Goal: Task Accomplishment & Management: Manage account settings

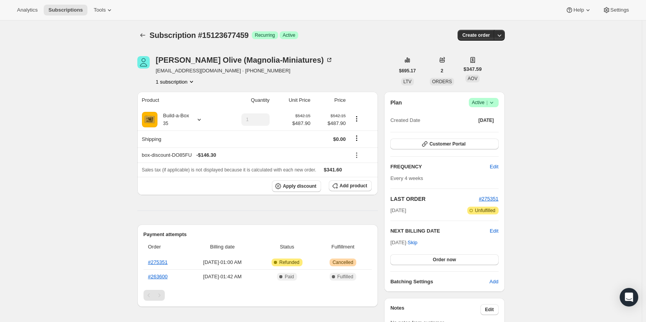
click at [491, 105] on icon at bounding box center [492, 103] width 8 height 8
click at [493, 130] on span "Cancel subscription" at bounding box center [486, 131] width 44 height 6
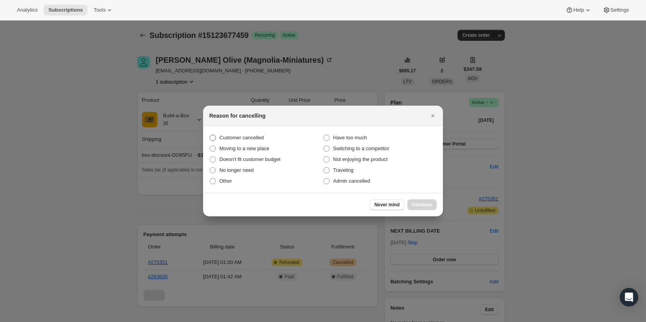
drag, startPoint x: 262, startPoint y: 139, endPoint x: 272, endPoint y: 143, distance: 10.8
click at [262, 139] on span "Customer cancelled" at bounding box center [241, 138] width 44 height 6
click at [210, 135] on input "Customer cancelled" at bounding box center [210, 135] width 0 height 0
radio input "true"
click at [424, 203] on span "Continue" at bounding box center [422, 204] width 20 height 6
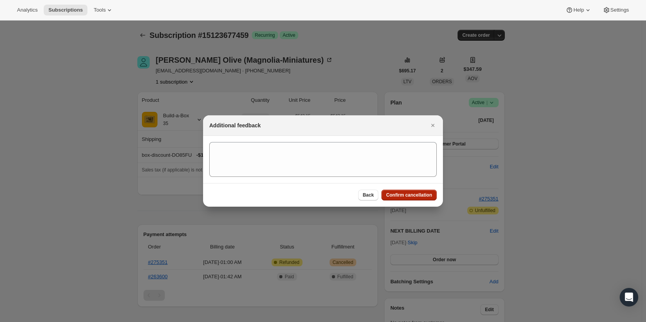
click at [423, 199] on button "Confirm cancellation" at bounding box center [408, 194] width 55 height 11
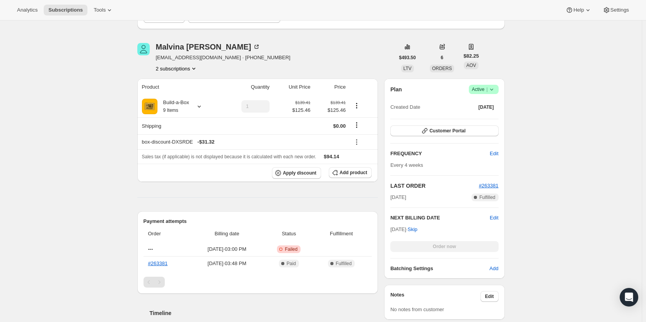
scroll to position [39, 0]
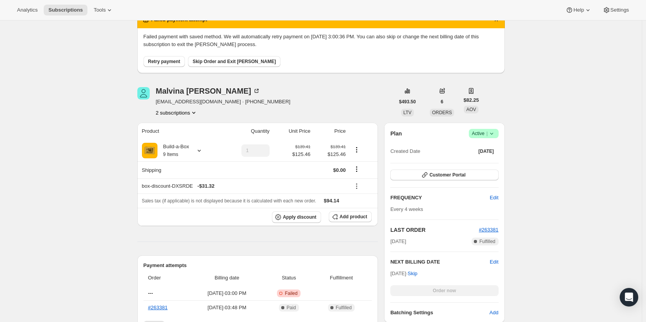
click at [182, 111] on button "2 subscriptions" at bounding box center [177, 113] width 42 height 8
click at [186, 132] on button "13766820115" at bounding box center [179, 127] width 58 height 12
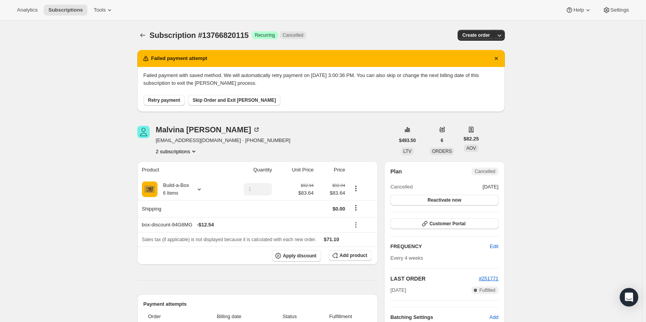
click at [193, 150] on icon "Product actions" at bounding box center [194, 151] width 8 height 8
click at [193, 178] on span "15119974675" at bounding box center [179, 179] width 54 height 8
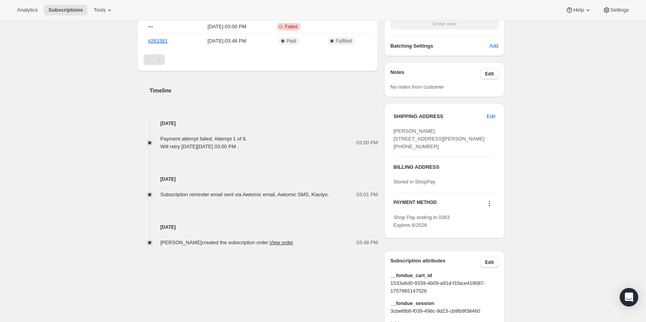
scroll to position [501, 0]
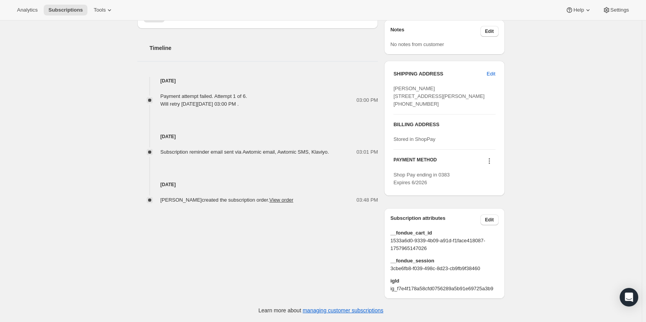
click at [492, 161] on icon at bounding box center [489, 161] width 8 height 8
click at [504, 213] on span "Add credit card" at bounding box center [491, 217] width 54 height 8
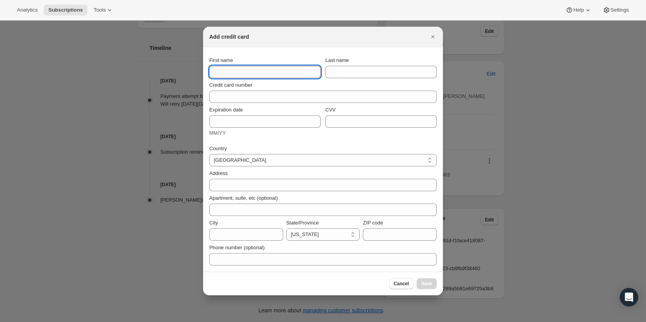
click at [254, 75] on input "First name" at bounding box center [264, 72] width 111 height 12
type input "Malvina"
click at [382, 72] on input "Last name" at bounding box center [380, 72] width 111 height 12
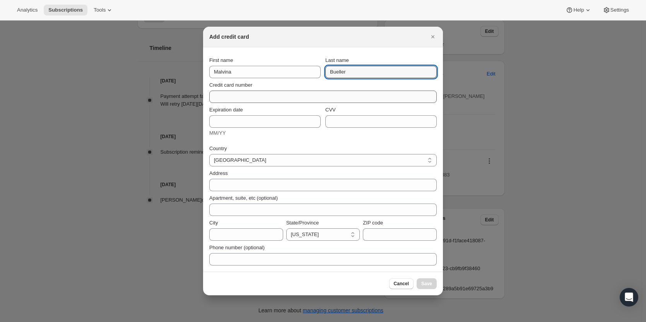
type input "Bueller"
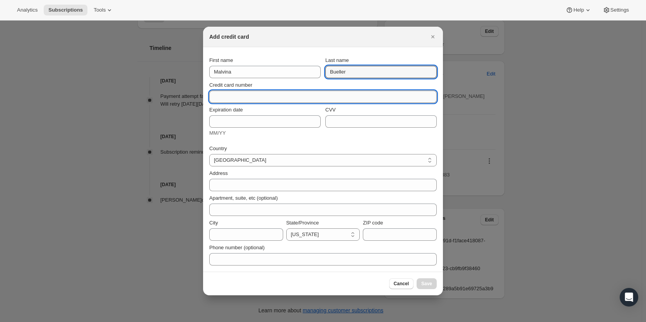
click at [273, 95] on input "Credit card number" at bounding box center [319, 96] width 221 height 12
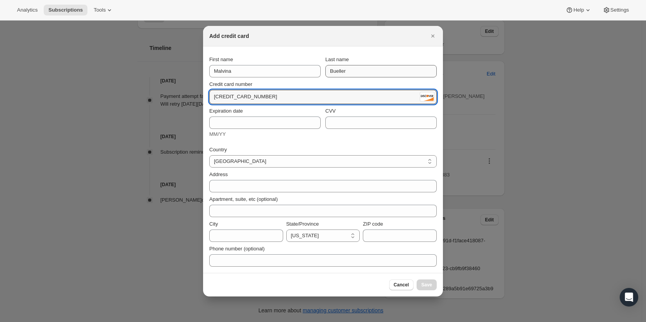
type input "6011 0080 1952 0383"
click at [339, 70] on input "Bueller" at bounding box center [380, 71] width 111 height 12
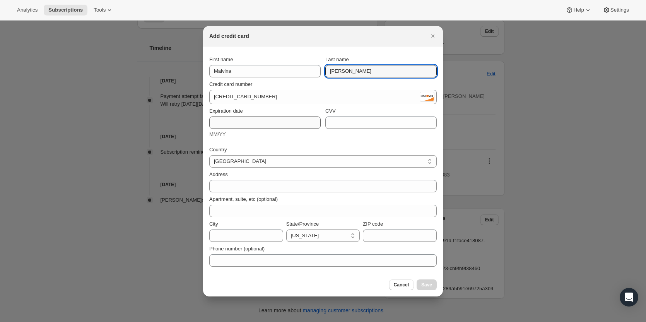
type input "Buller"
click at [280, 117] on input "Expiration date" at bounding box center [264, 122] width 111 height 12
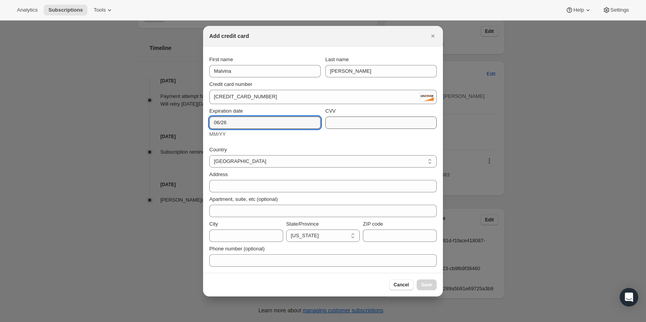
type input "06/26"
click at [369, 125] on input "CVV" at bounding box center [380, 122] width 111 height 12
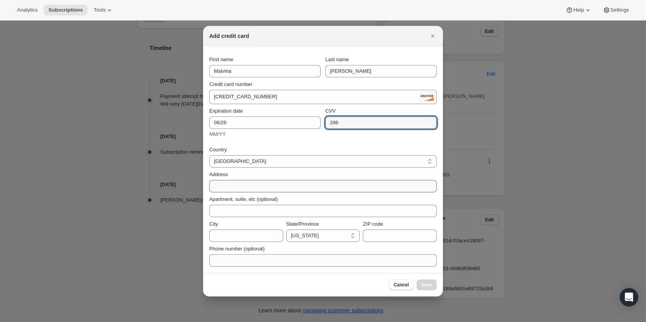
type input "296"
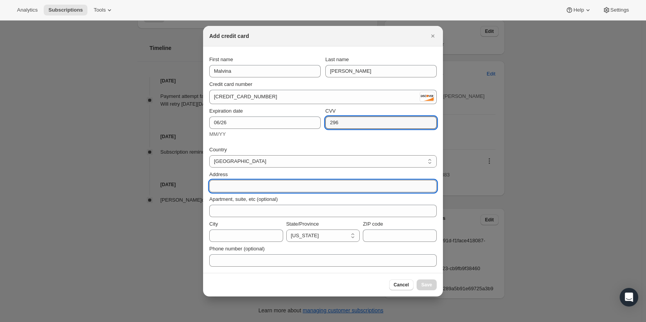
click at [283, 188] on input "Address" at bounding box center [322, 186] width 227 height 12
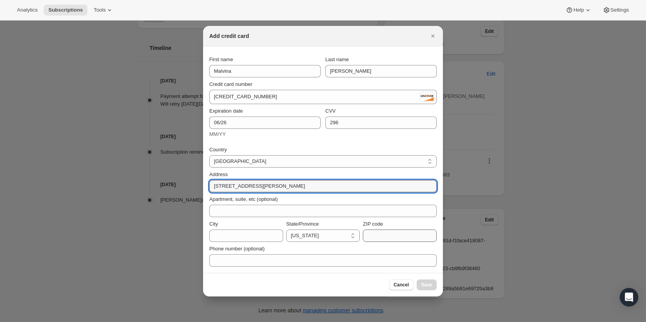
type input "14812 N Cleaveland St"
click at [384, 235] on input "ZIP code" at bounding box center [400, 235] width 74 height 12
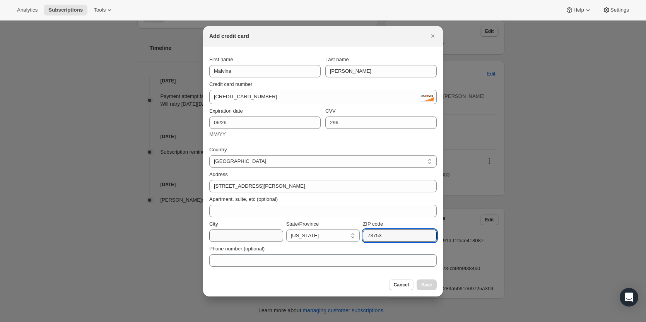
type input "73753"
click at [233, 234] on input "City" at bounding box center [246, 235] width 74 height 12
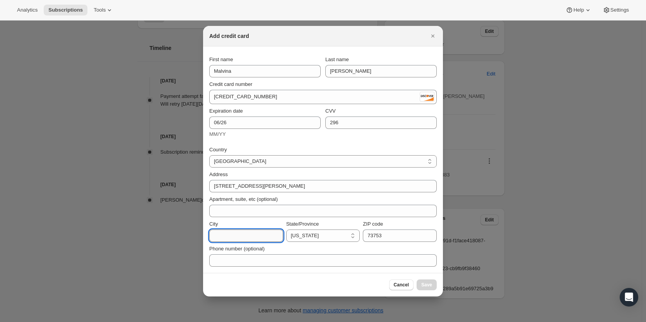
type input "C"
type input "Kremlin"
click at [342, 235] on select "Alabama Arizona Arkansas Colorado Connecticut Delaware District of Columbia Flo…" at bounding box center [323, 235] width 74 height 12
click at [328, 234] on select "Alabama Arizona Arkansas Colorado Connecticut Delaware District of Columbia Flo…" at bounding box center [323, 235] width 74 height 12
select select "OK"
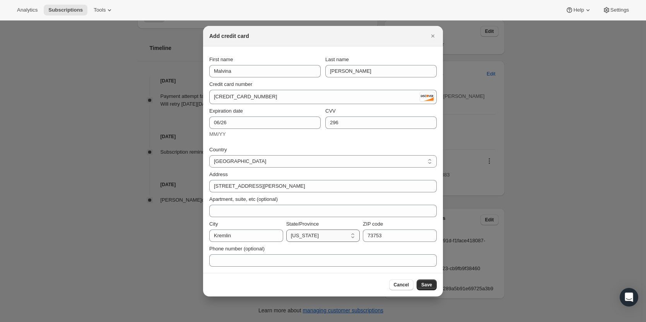
click at [286, 229] on select "Alabama Arizona Arkansas Colorado Connecticut Delaware District of Columbia Flo…" at bounding box center [323, 235] width 74 height 12
click at [428, 282] on span "Save" at bounding box center [426, 284] width 11 height 6
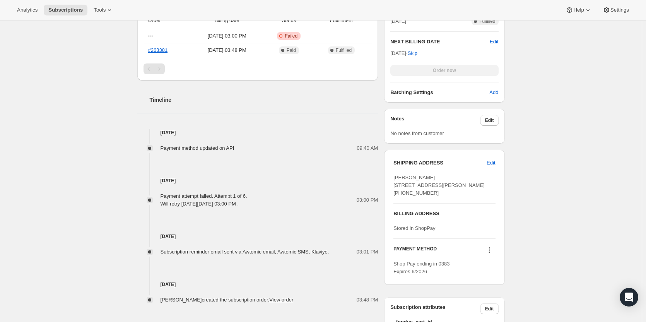
scroll to position [453, 0]
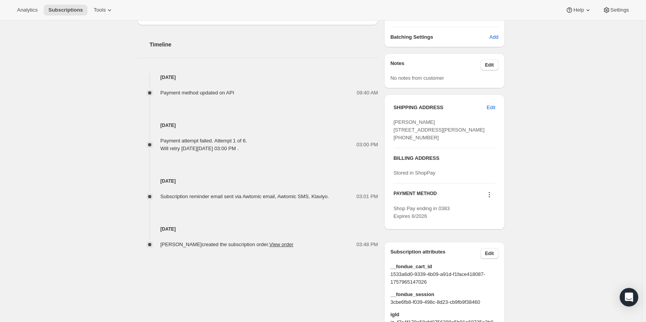
click at [492, 198] on icon at bounding box center [489, 195] width 8 height 8
click at [489, 233] on button "Select payment method" at bounding box center [490, 237] width 59 height 12
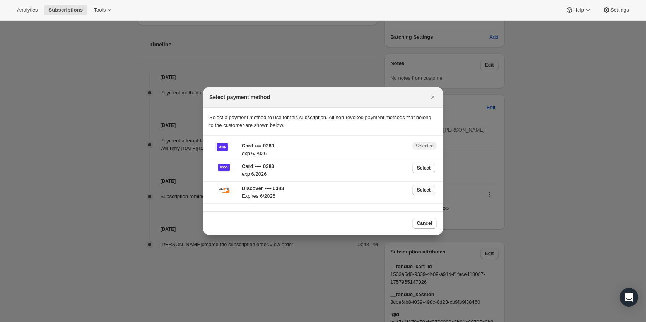
click at [418, 192] on span "Select" at bounding box center [424, 190] width 14 height 6
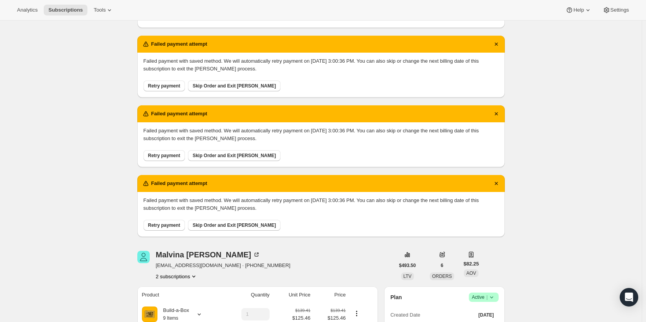
scroll to position [28, 0]
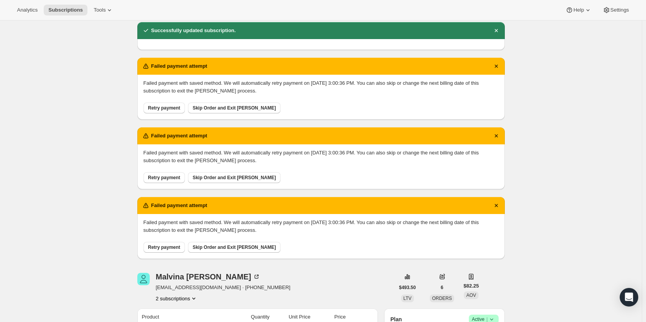
click at [165, 109] on span "Retry payment" at bounding box center [164, 108] width 32 height 6
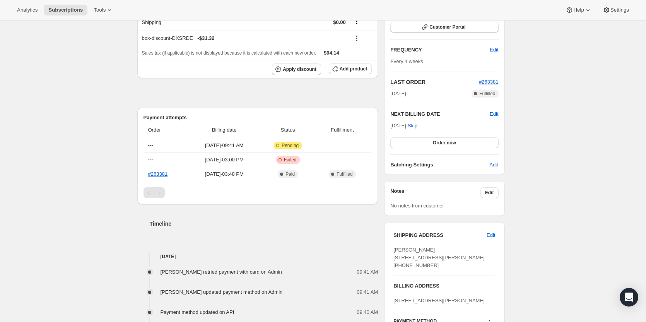
scroll to position [116, 0]
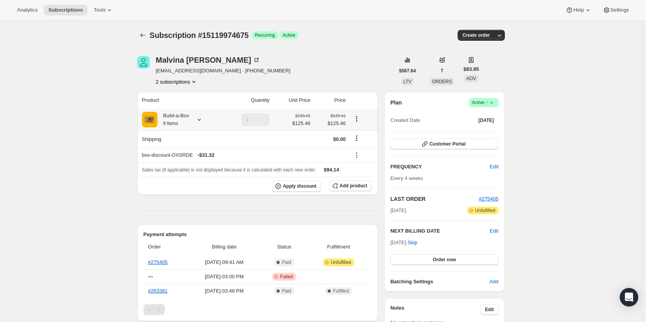
click at [188, 119] on div "Build-a-Box 9 Items" at bounding box center [173, 119] width 32 height 15
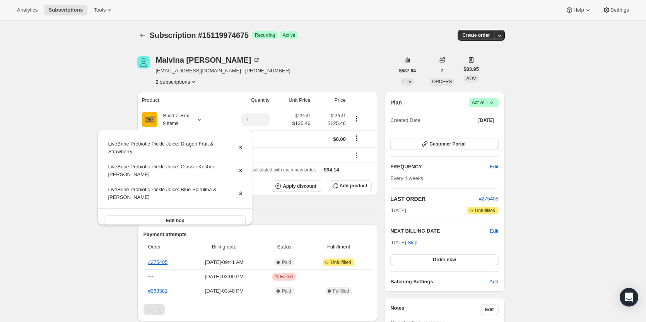
click at [63, 190] on div "Subscription #15119974675. This page is ready Subscription #15119974675 Success…" at bounding box center [320, 323] width 641 height 607
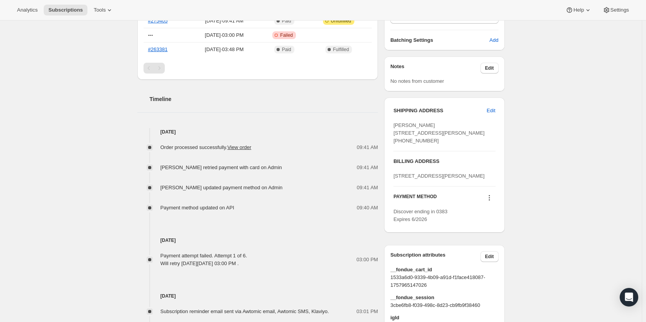
scroll to position [155, 0]
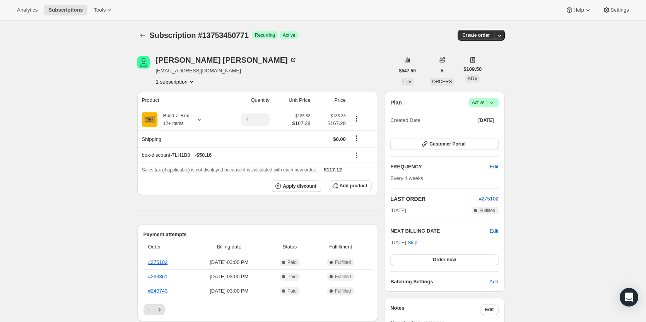
click at [487, 105] on span "|" at bounding box center [486, 102] width 1 height 6
click at [478, 134] on span "Cancel subscription" at bounding box center [486, 131] width 44 height 6
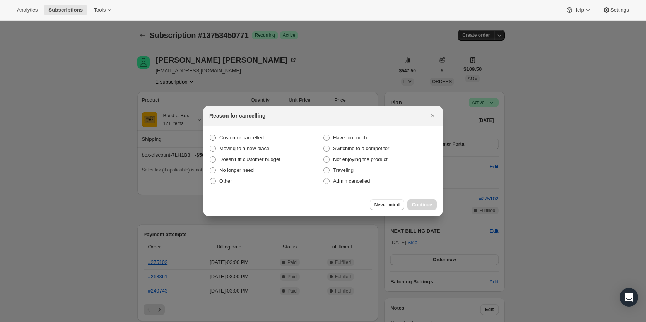
click at [229, 135] on span "Customer cancelled" at bounding box center [241, 138] width 44 height 6
click at [210, 135] on input "Customer cancelled" at bounding box center [210, 135] width 0 height 0
radio input "true"
click at [420, 206] on span "Continue" at bounding box center [422, 204] width 20 height 6
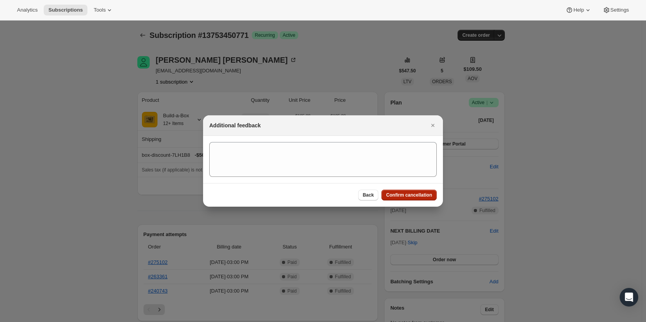
click at [410, 193] on span "Confirm cancellation" at bounding box center [409, 195] width 46 height 6
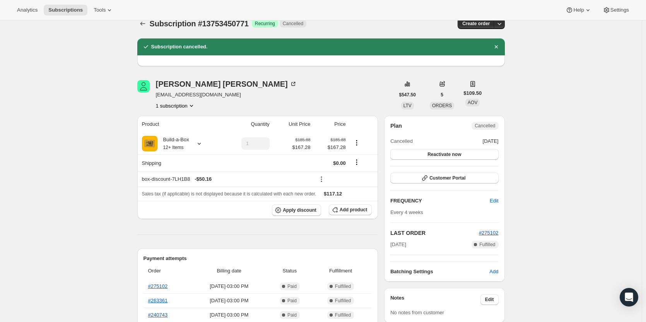
scroll to position [39, 0]
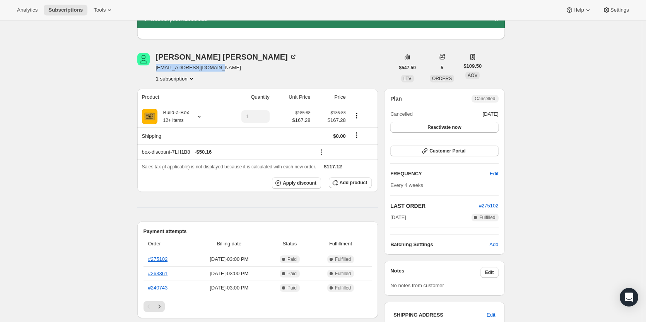
drag, startPoint x: 220, startPoint y: 70, endPoint x: 158, endPoint y: 72, distance: 61.9
click at [158, 72] on div "Bob Sutherland angusfizteach@gmail.com 1 subscription" at bounding box center [226, 67] width 141 height 29
copy span "[EMAIL_ADDRESS][DOMAIN_NAME]"
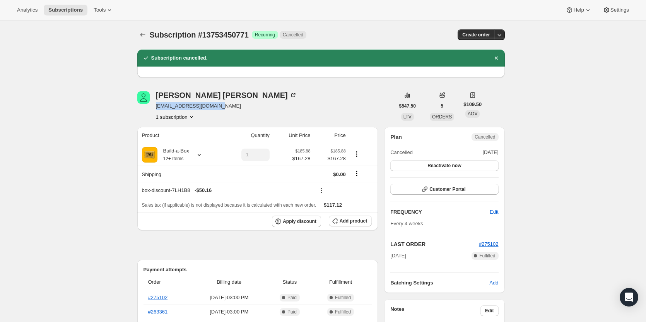
scroll to position [0, 0]
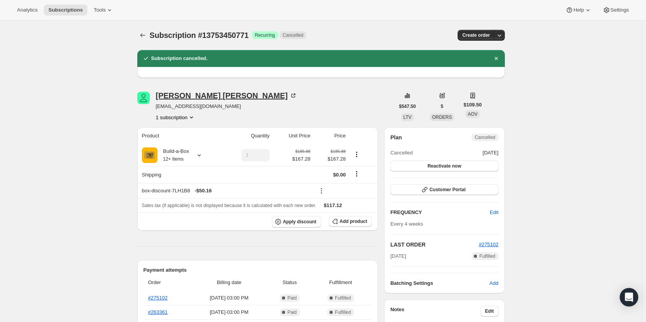
click at [193, 96] on div "Bob Sutherland" at bounding box center [226, 96] width 141 height 8
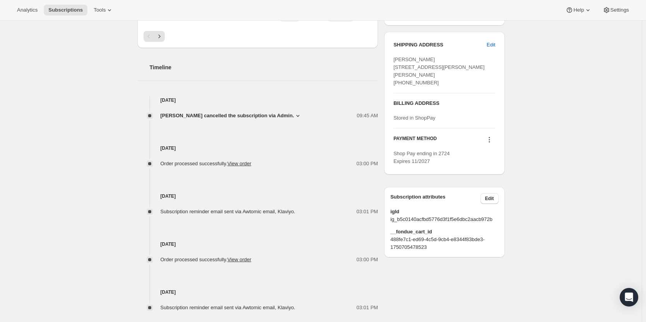
scroll to position [271, 0]
